Goal: Check status: Check status

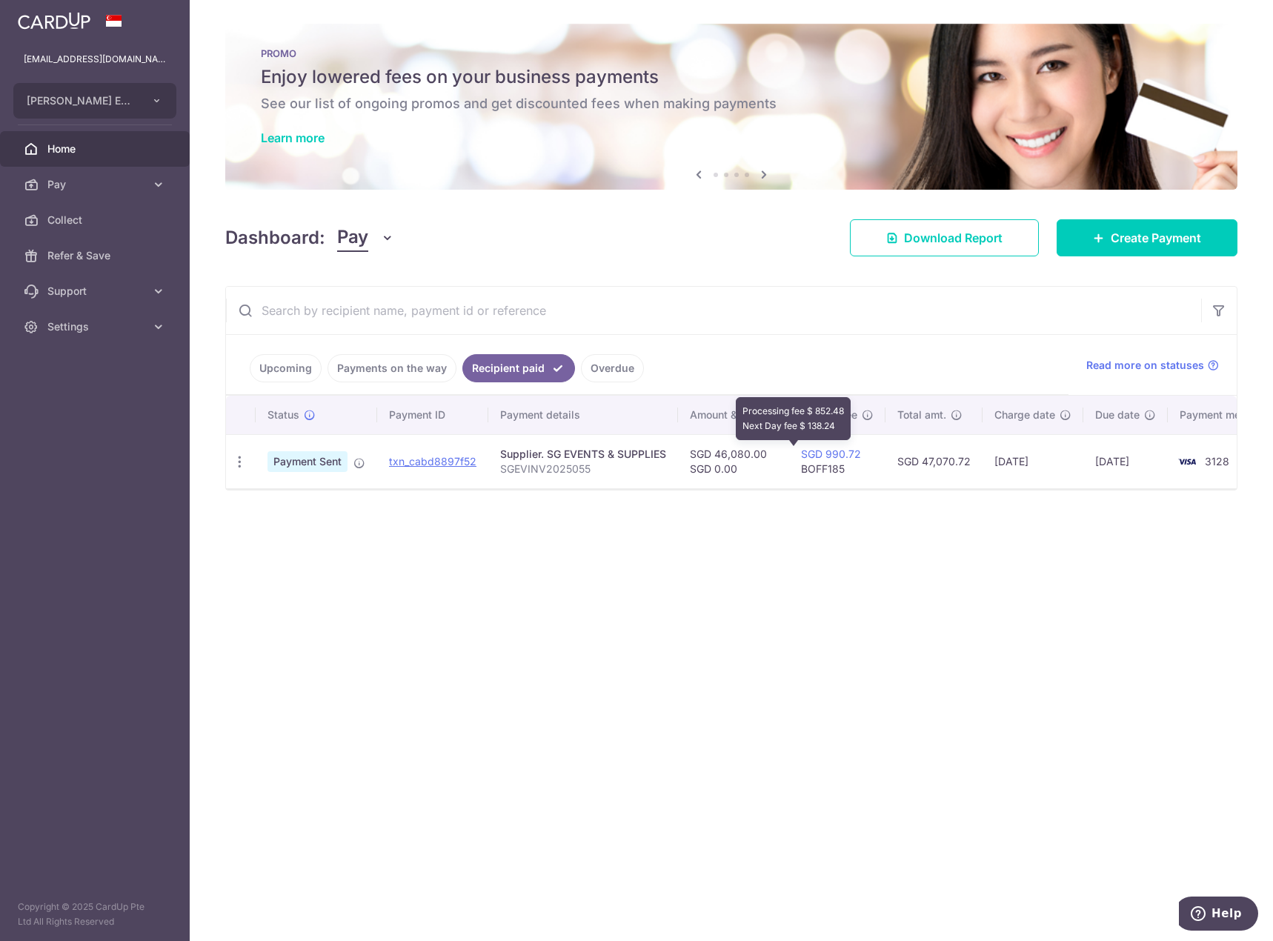
scroll to position [0, 38]
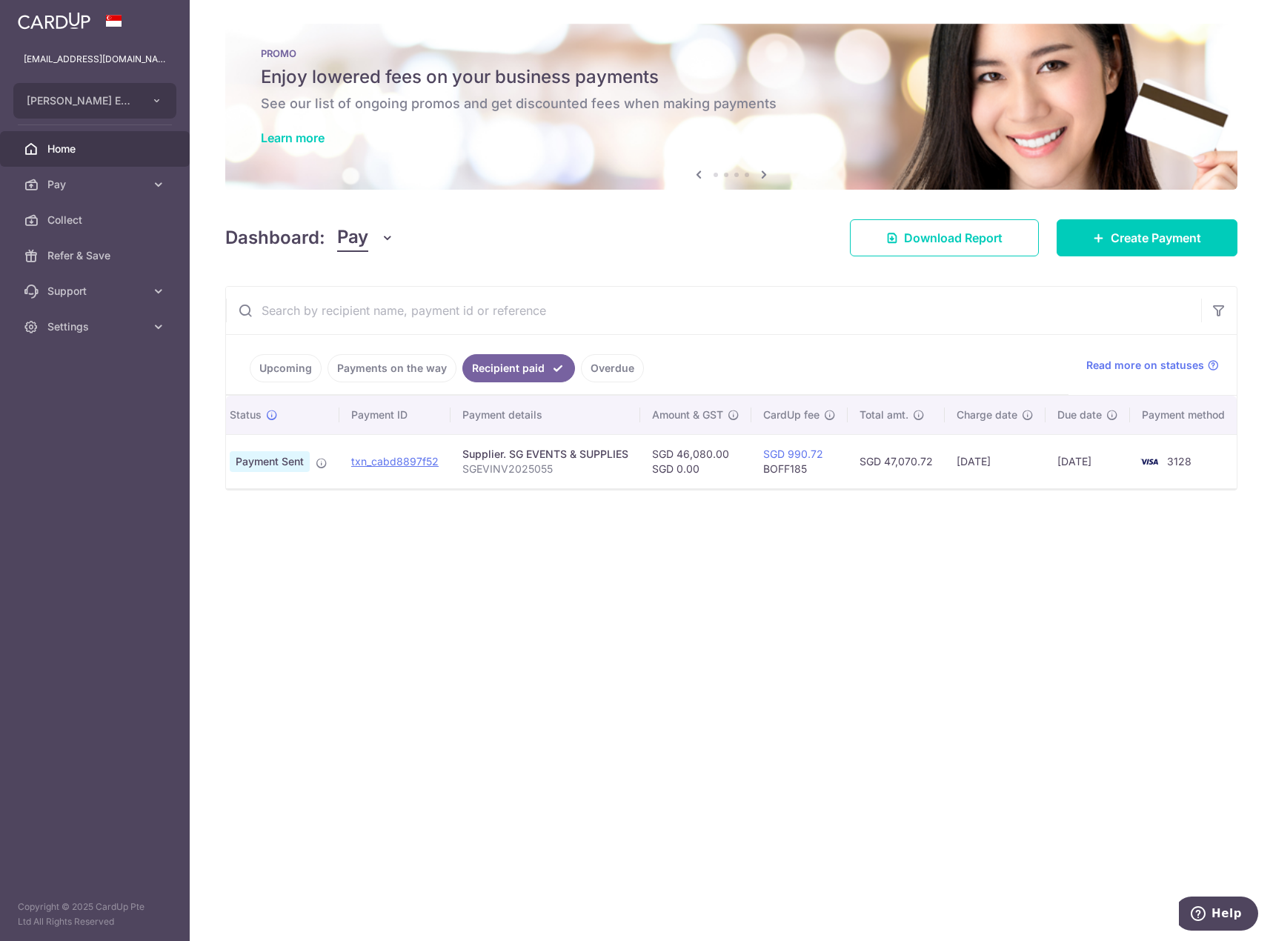
click at [901, 464] on tr "PDF Receipt Payment Sent txn_cabd8897f52 Supplier. SG EVENTS & SUPPLIES SGEVINV…" at bounding box center [715, 461] width 1055 height 54
click at [901, 464] on td "SGD 47,070.72" at bounding box center [896, 461] width 97 height 54
click at [404, 374] on link "Payments on the way" at bounding box center [392, 368] width 129 height 28
click at [299, 372] on link "Upcoming" at bounding box center [286, 368] width 72 height 28
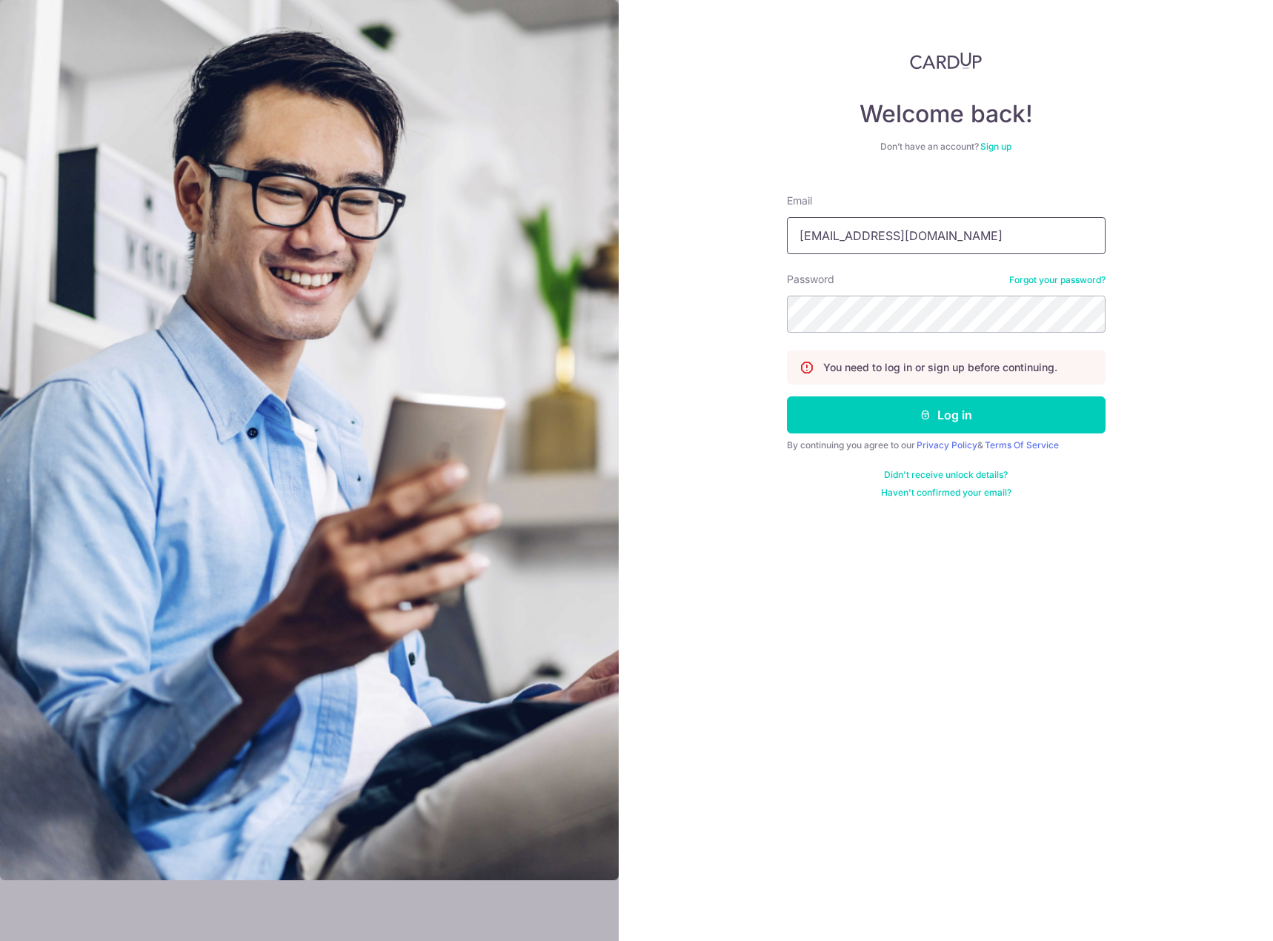
click at [959, 239] on input "mjohn@ruishanengrg.com" at bounding box center [946, 235] width 319 height 37
type input "[EMAIL_ADDRESS][DOMAIN_NAME]"
click at [940, 425] on button "Log in" at bounding box center [946, 415] width 319 height 37
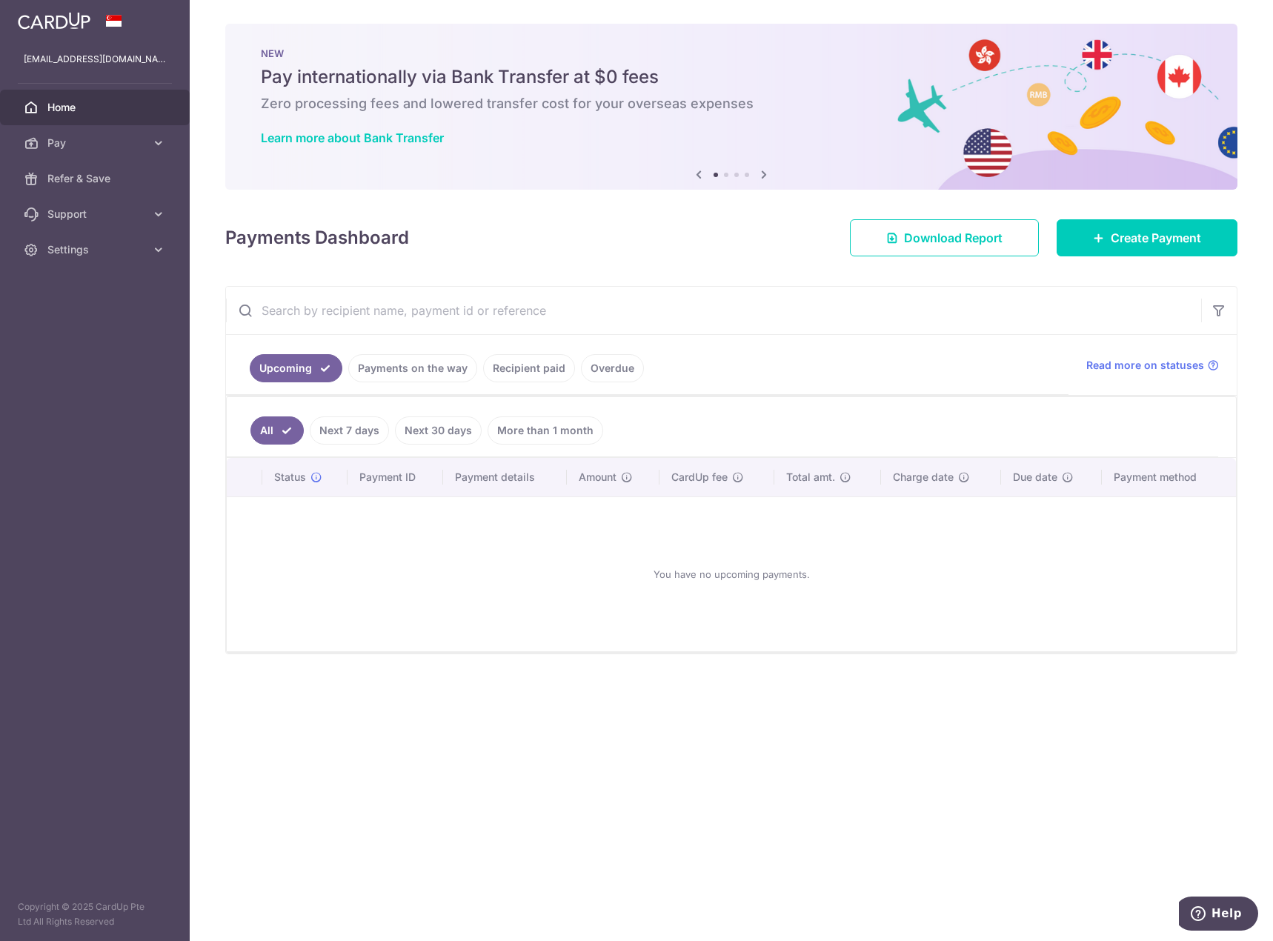
click at [423, 378] on link "Payments on the way" at bounding box center [412, 368] width 129 height 28
